Goal: Information Seeking & Learning: Learn about a topic

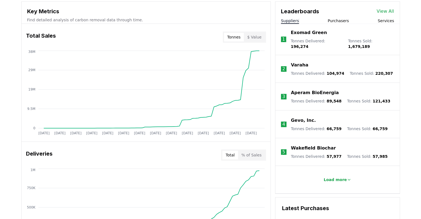
scroll to position [202, 0]
click at [254, 39] on button "$ Value" at bounding box center [254, 36] width 21 height 9
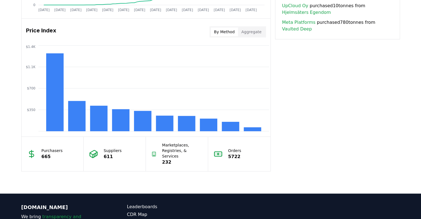
scroll to position [445, 0]
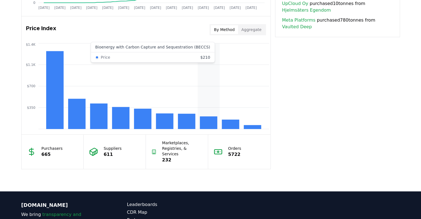
click at [208, 125] on rect at bounding box center [208, 122] width 17 height 13
click at [185, 124] on rect at bounding box center [186, 121] width 17 height 15
click at [169, 123] on rect at bounding box center [164, 120] width 17 height 15
click at [139, 121] on rect at bounding box center [142, 118] width 17 height 20
click at [123, 120] on rect at bounding box center [120, 118] width 17 height 22
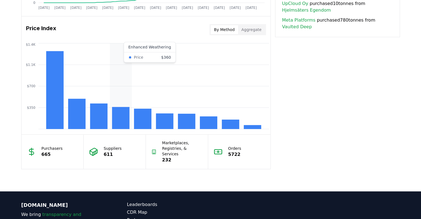
click at [100, 119] on rect at bounding box center [98, 115] width 17 height 25
click at [76, 121] on rect at bounding box center [76, 113] width 17 height 30
click at [55, 118] on rect at bounding box center [54, 90] width 17 height 78
click at [207, 124] on rect at bounding box center [208, 122] width 17 height 13
click at [229, 125] on rect at bounding box center [230, 124] width 17 height 9
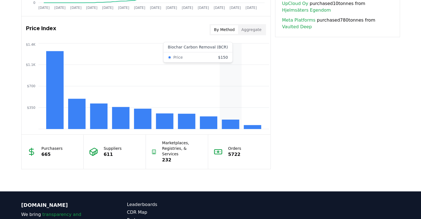
click at [257, 126] on rect at bounding box center [251, 127] width 17 height 4
click at [212, 126] on rect at bounding box center [208, 122] width 17 height 13
click at [182, 124] on rect at bounding box center [186, 121] width 17 height 15
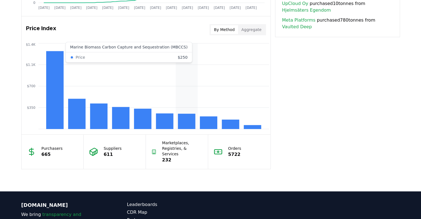
click at [193, 123] on rect at bounding box center [186, 121] width 17 height 15
click at [209, 125] on rect at bounding box center [208, 122] width 17 height 13
click at [166, 122] on rect at bounding box center [164, 120] width 17 height 15
click at [225, 126] on rect at bounding box center [230, 124] width 17 height 9
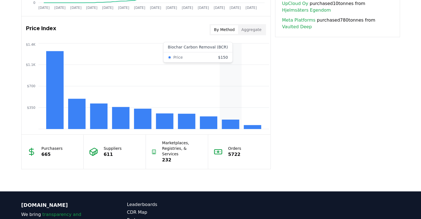
click at [209, 125] on rect at bounding box center [208, 122] width 17 height 13
click at [183, 51] on icon "$350 $700 $1.1K $1.4K" at bounding box center [146, 86] width 249 height 89
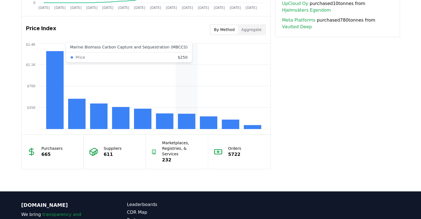
click at [228, 126] on rect at bounding box center [230, 124] width 17 height 9
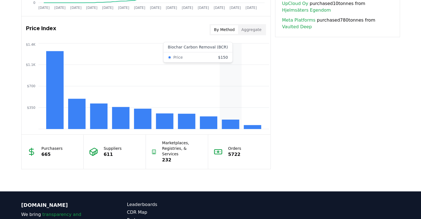
click at [209, 124] on rect at bounding box center [208, 122] width 17 height 13
click at [211, 125] on rect at bounding box center [208, 122] width 17 height 13
click at [210, 120] on rect at bounding box center [208, 122] width 17 height 13
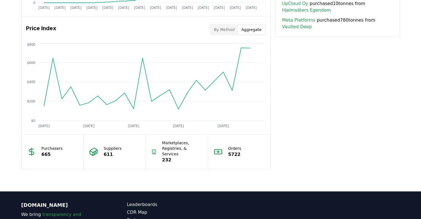
click at [252, 32] on button "Aggregate" at bounding box center [251, 29] width 27 height 9
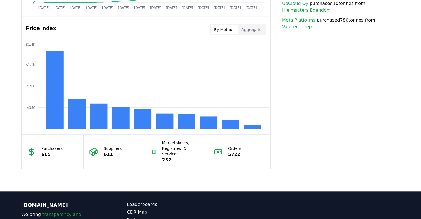
click at [222, 27] on button "By Method" at bounding box center [224, 29] width 27 height 9
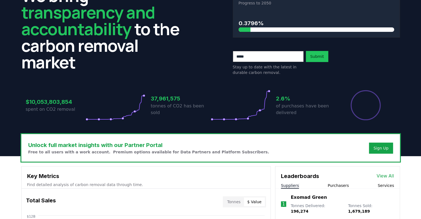
scroll to position [0, 0]
